Goal: Navigation & Orientation: Go to known website

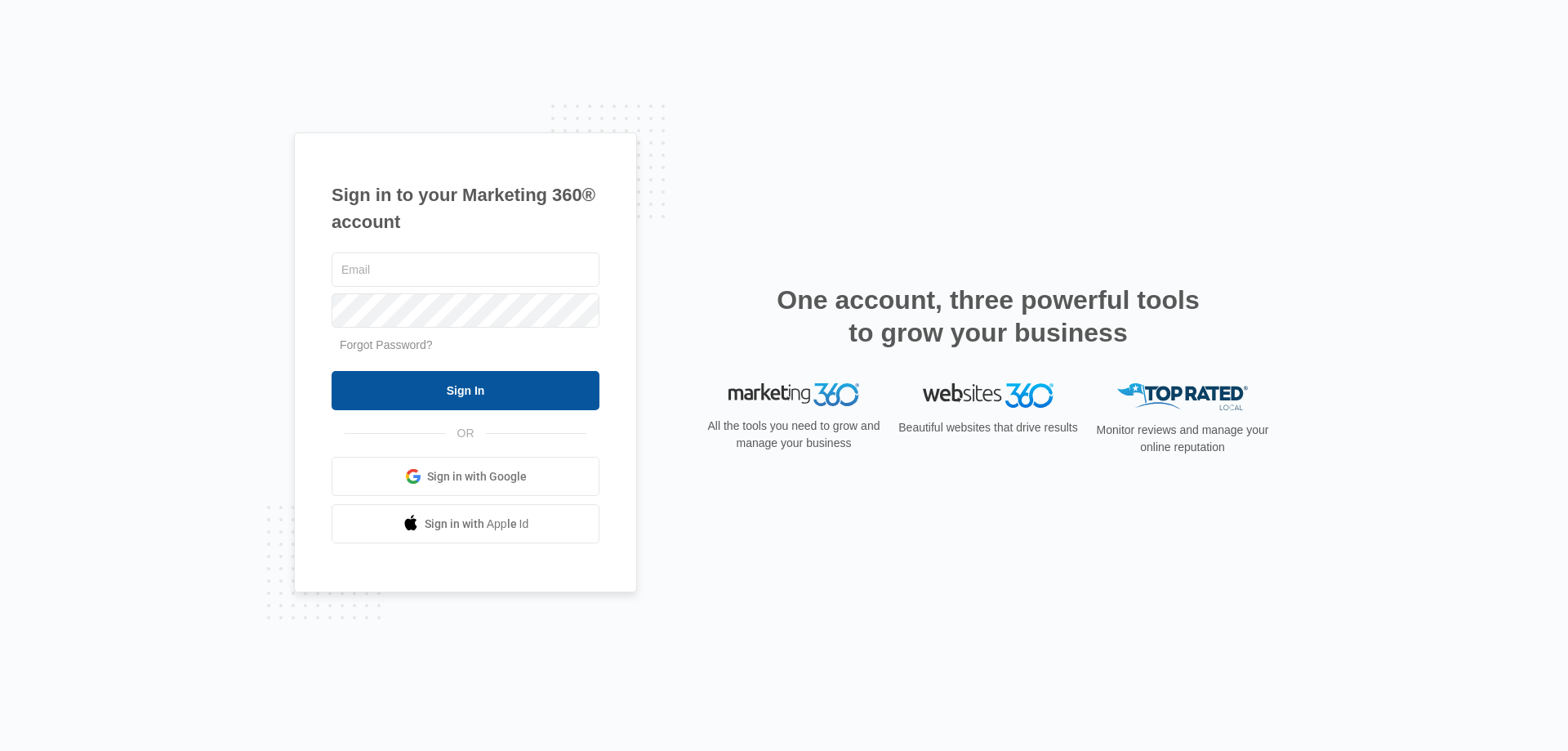
type input "[EMAIL_ADDRESS][DOMAIN_NAME]"
click at [465, 389] on input "Sign In" at bounding box center [465, 391] width 268 height 39
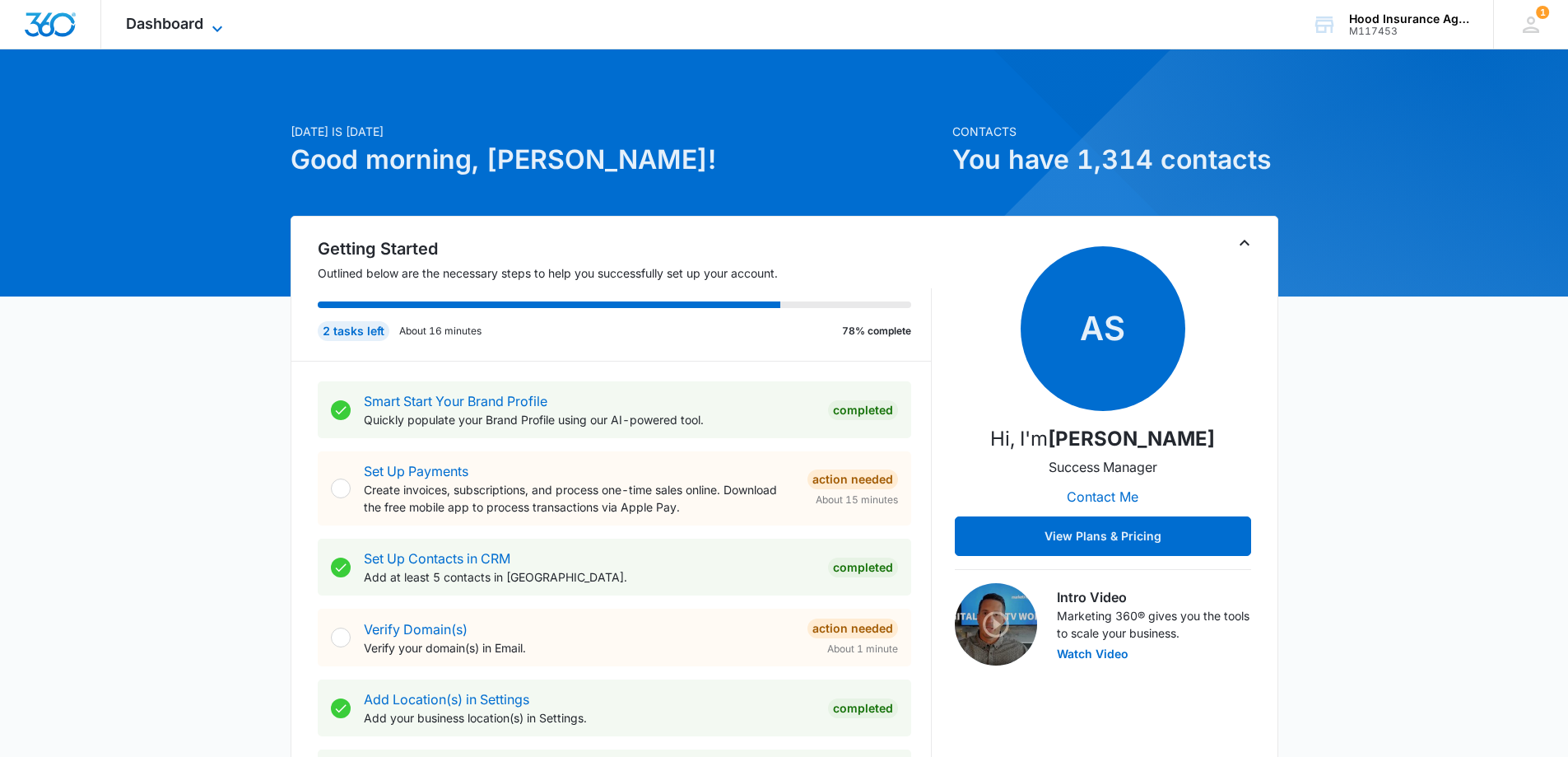
click at [213, 29] on icon at bounding box center [217, 29] width 20 height 20
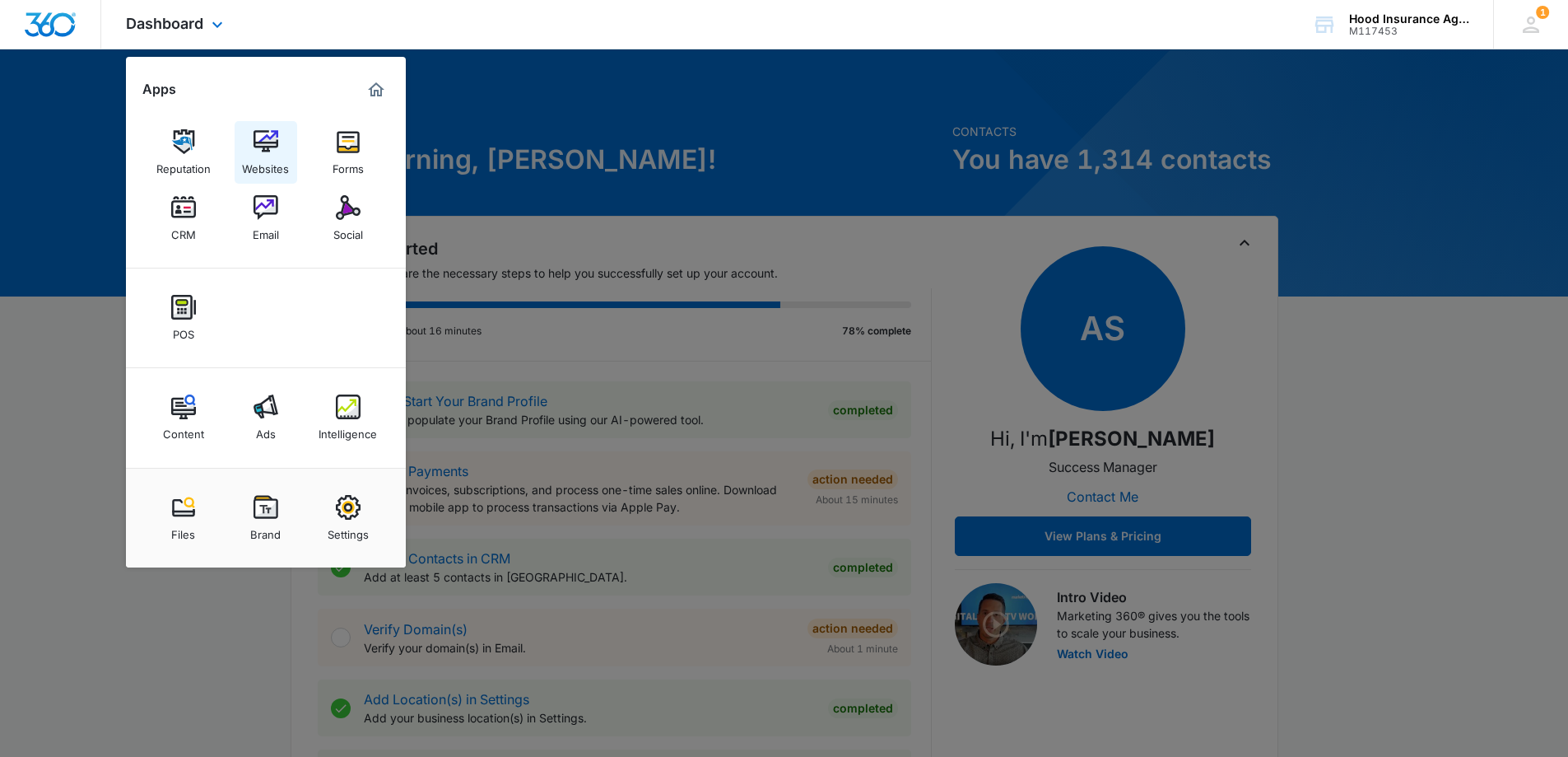
click at [266, 148] on img at bounding box center [266, 141] width 25 height 25
